Goal: Transaction & Acquisition: Download file/media

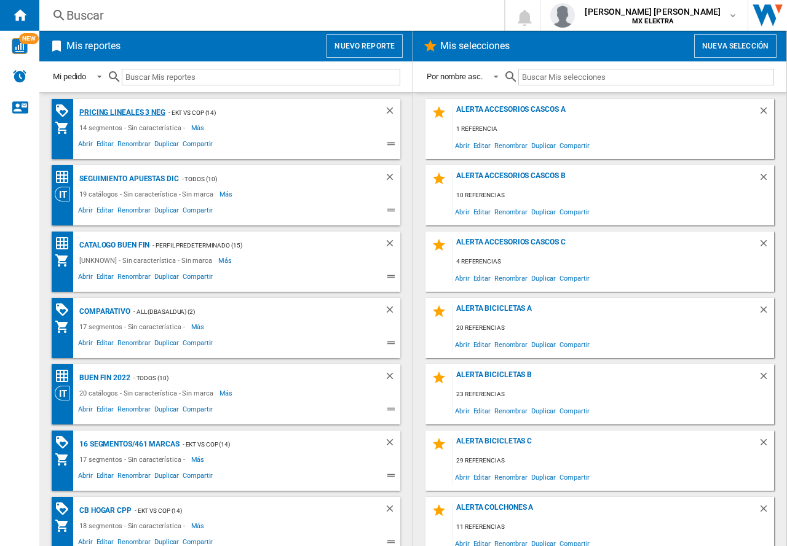
click at [122, 110] on div "Pricing lineales 3 neg" at bounding box center [120, 112] width 89 height 15
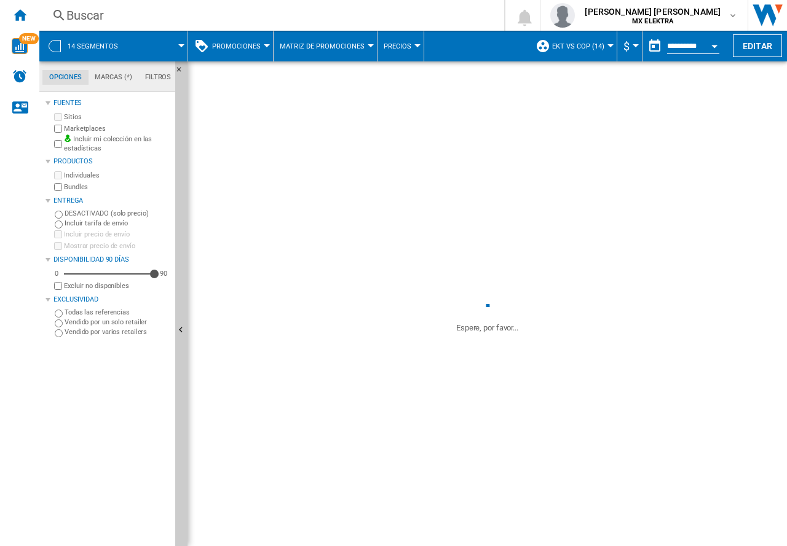
click at [94, 47] on span "14 segmentos" at bounding box center [93, 46] width 50 height 8
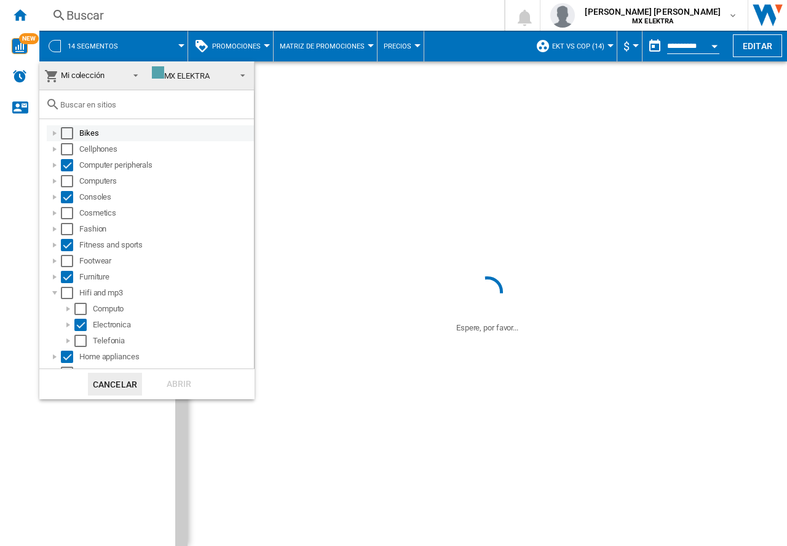
click at [70, 131] on div "Select" at bounding box center [67, 133] width 12 height 12
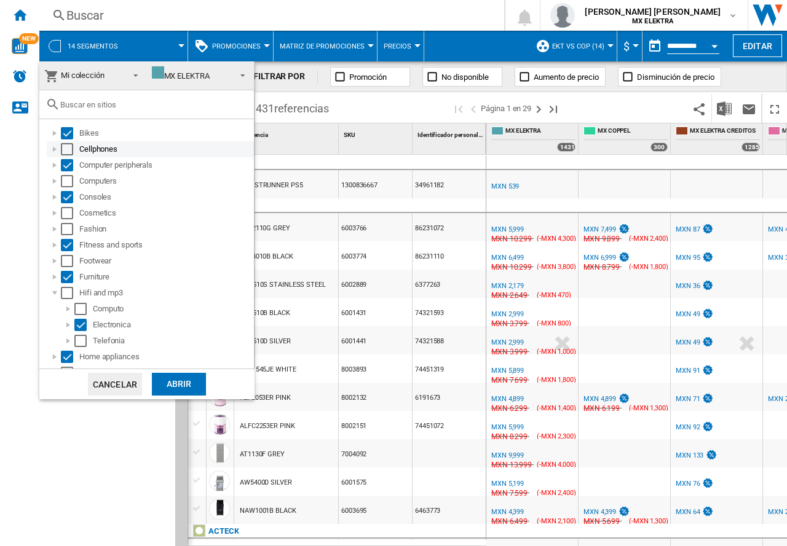
click at [71, 143] on div "Select" at bounding box center [67, 149] width 12 height 12
click at [71, 178] on div "Select" at bounding box center [67, 181] width 12 height 12
click at [68, 211] on div "Select" at bounding box center [67, 213] width 12 height 12
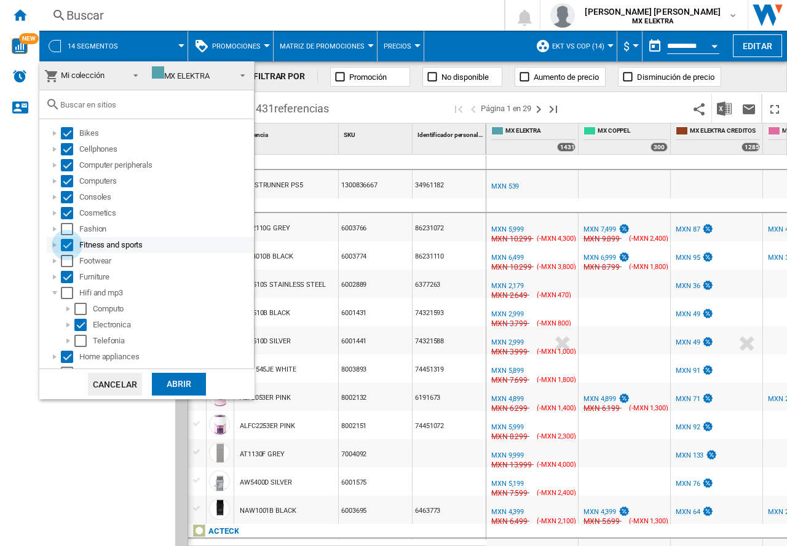
click at [68, 242] on div "Select" at bounding box center [67, 245] width 12 height 12
click at [65, 232] on div "Select" at bounding box center [67, 229] width 12 height 12
click at [68, 246] on div "Select" at bounding box center [67, 245] width 12 height 12
click at [70, 264] on div "Select" at bounding box center [67, 261] width 12 height 12
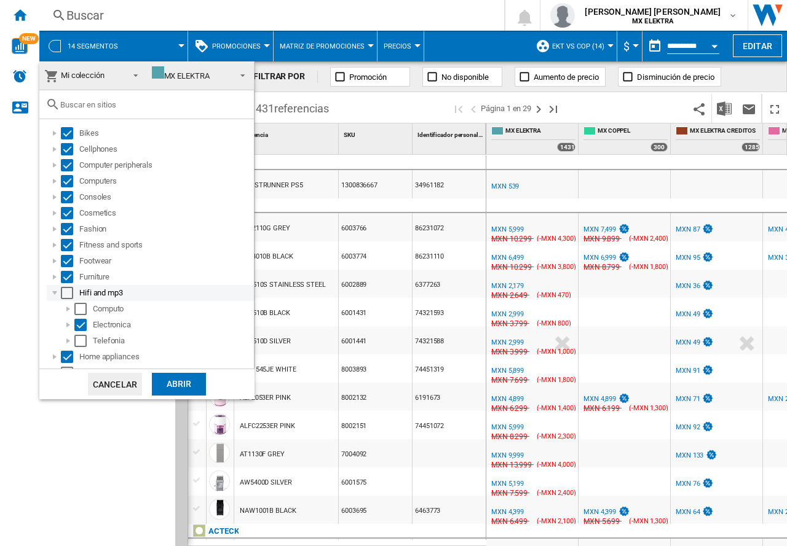
click at [68, 297] on div "Select" at bounding box center [67, 293] width 12 height 12
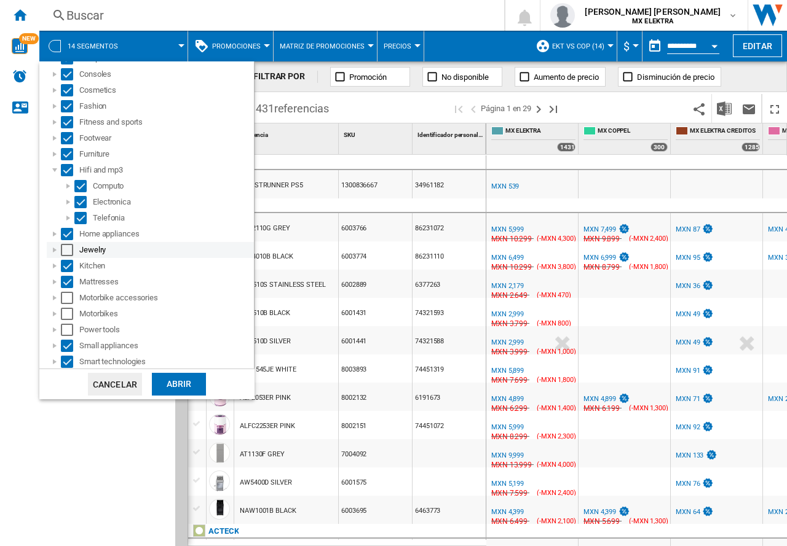
click at [63, 253] on div "Select" at bounding box center [67, 250] width 12 height 12
click at [66, 288] on div "Select" at bounding box center [67, 282] width 12 height 12
click at [68, 296] on div "Select" at bounding box center [67, 298] width 12 height 12
click at [69, 277] on div "Select" at bounding box center [67, 282] width 12 height 12
click at [70, 312] on div "Select" at bounding box center [67, 314] width 12 height 12
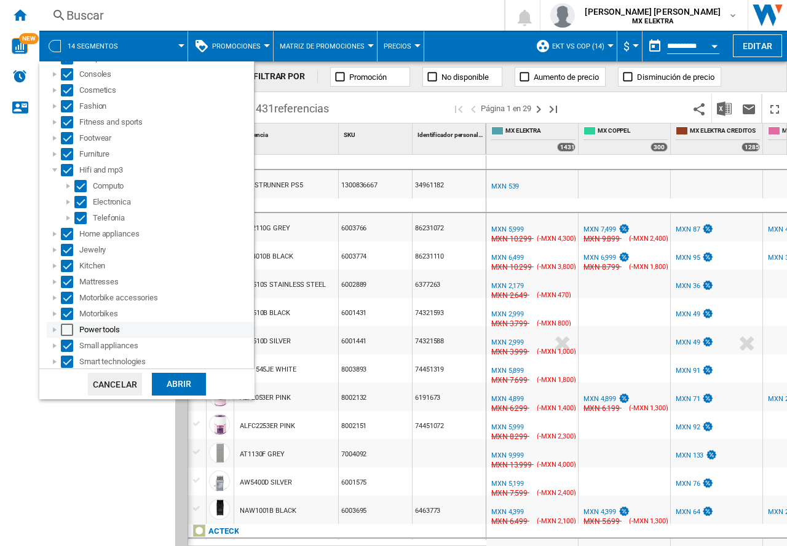
click at [72, 323] on div "Power tools" at bounding box center [150, 330] width 207 height 16
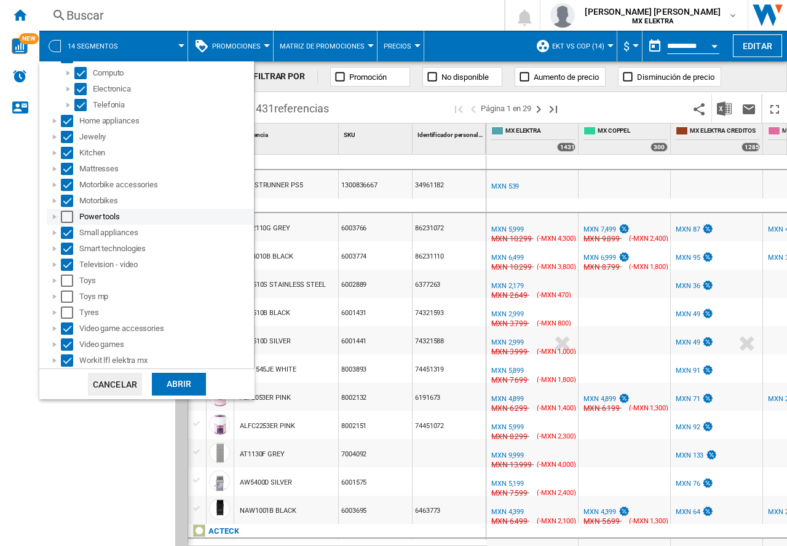
click at [69, 219] on div "Select" at bounding box center [67, 217] width 12 height 12
click at [68, 281] on div "Select" at bounding box center [67, 281] width 12 height 12
click at [69, 295] on div "Select" at bounding box center [67, 297] width 12 height 12
click at [68, 309] on div "Select" at bounding box center [67, 313] width 12 height 12
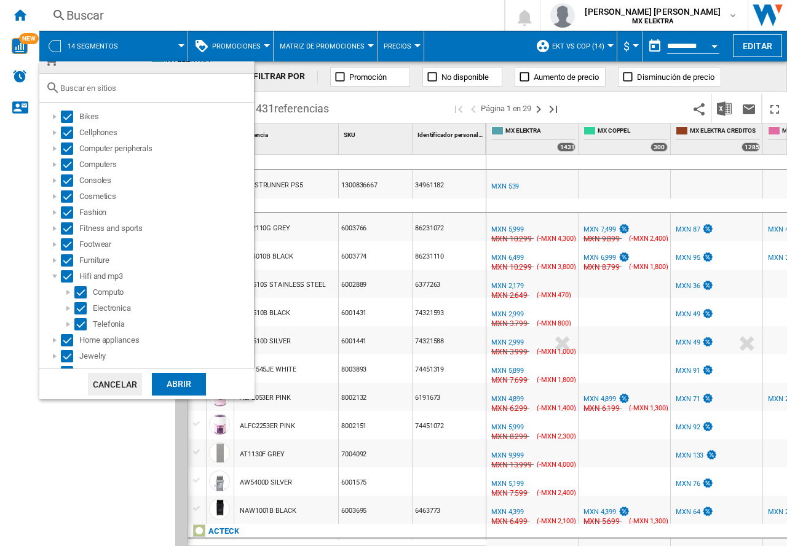
scroll to position [0, 0]
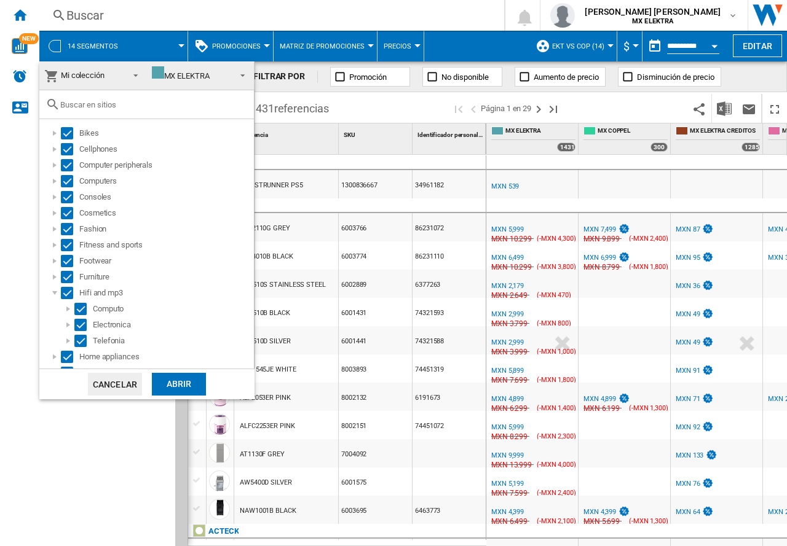
click at [184, 386] on div "Abrir" at bounding box center [179, 384] width 54 height 23
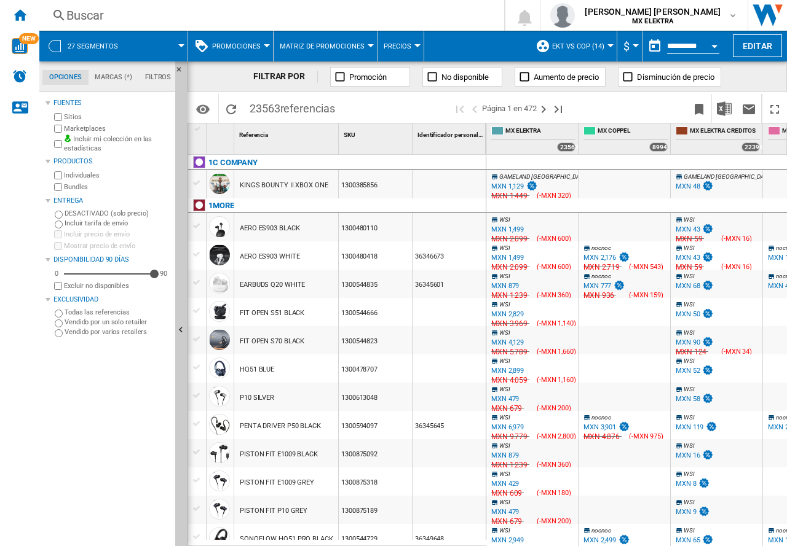
click at [148, 42] on span at bounding box center [158, 46] width 46 height 31
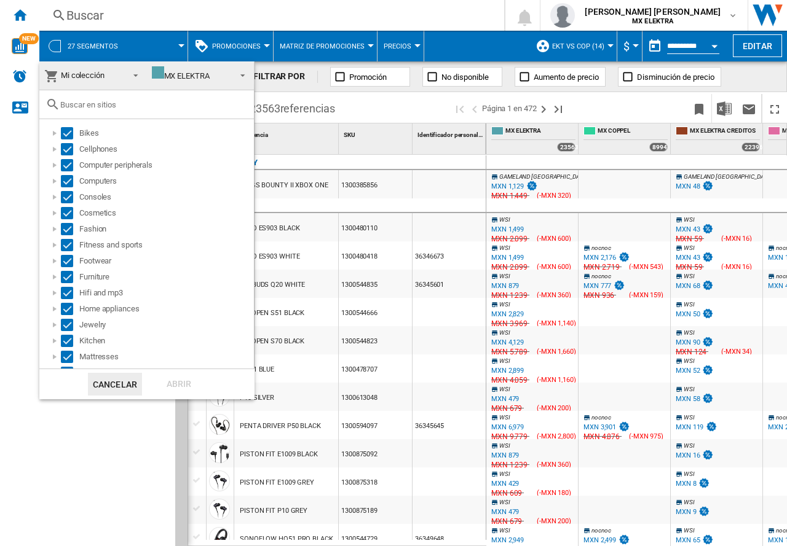
click at [111, 519] on md-backdrop at bounding box center [393, 273] width 787 height 546
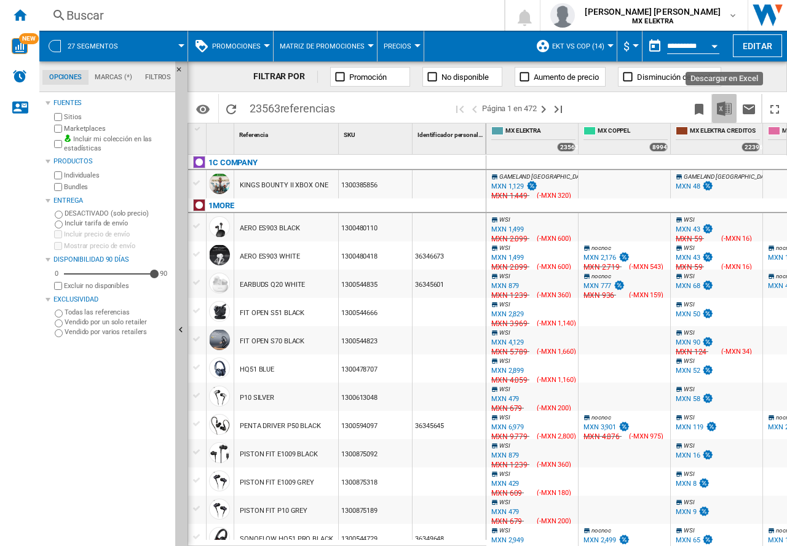
click at [727, 114] on img "Descargar en Excel" at bounding box center [724, 108] width 15 height 15
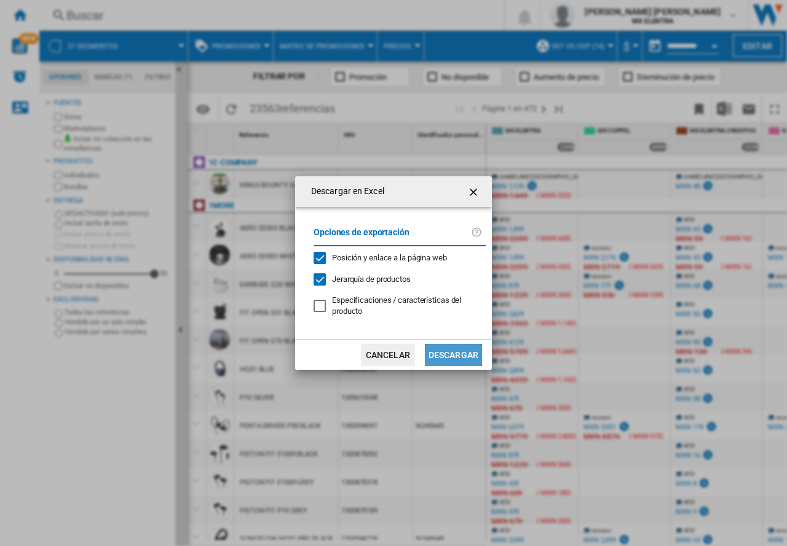
click at [455, 356] on button "Descargar" at bounding box center [453, 355] width 57 height 22
